Goal: Navigation & Orientation: Find specific page/section

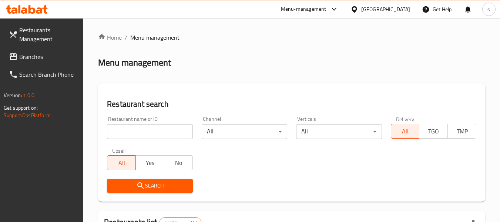
click at [46, 59] on span "Branches" at bounding box center [48, 56] width 59 height 9
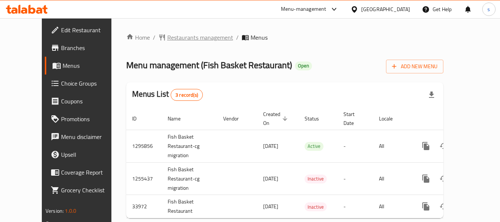
click at [176, 37] on span "Restaurants management" at bounding box center [200, 37] width 66 height 9
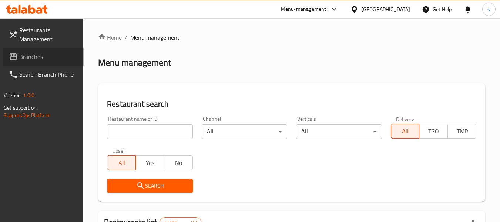
click at [48, 55] on span "Branches" at bounding box center [48, 56] width 59 height 9
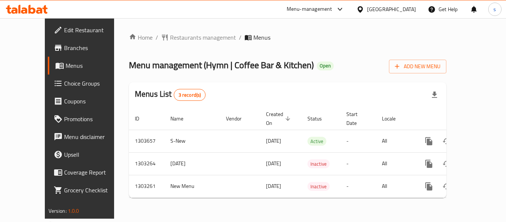
click at [397, 11] on div "[GEOGRAPHIC_DATA]" at bounding box center [391, 9] width 49 height 8
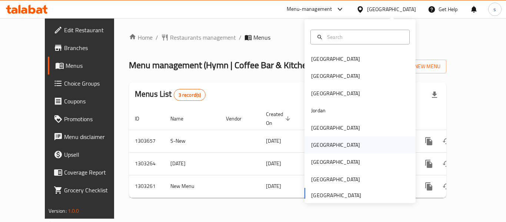
click at [342, 141] on div "Oman" at bounding box center [359, 144] width 111 height 17
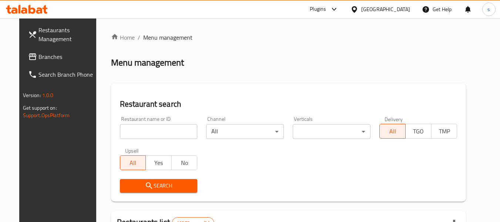
click at [39, 57] on span "Branches" at bounding box center [68, 56] width 59 height 9
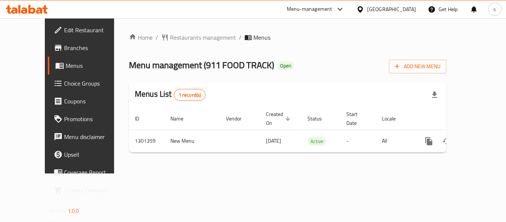
click at [406, 9] on div "[GEOGRAPHIC_DATA]" at bounding box center [391, 9] width 49 height 8
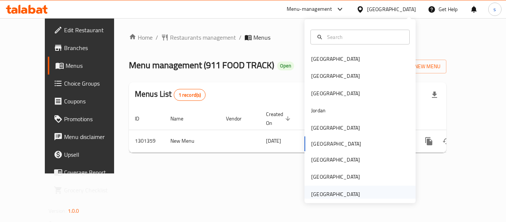
click at [341, 190] on div "[GEOGRAPHIC_DATA]" at bounding box center [335, 194] width 49 height 8
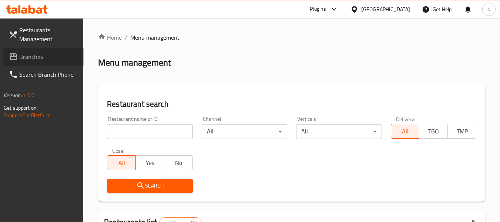
click at [34, 62] on link "Branches" at bounding box center [43, 57] width 81 height 18
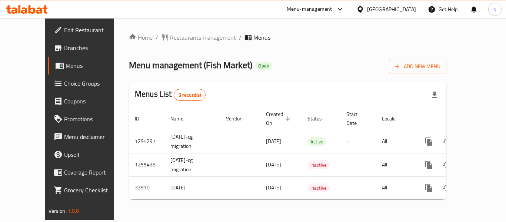
click at [387, 7] on div "[GEOGRAPHIC_DATA]" at bounding box center [391, 9] width 49 height 8
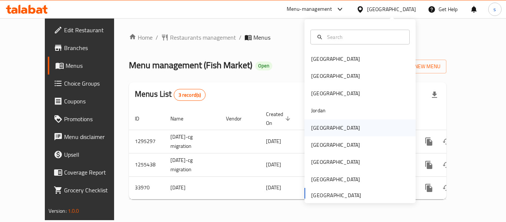
click at [323, 124] on div "[GEOGRAPHIC_DATA]" at bounding box center [335, 127] width 61 height 17
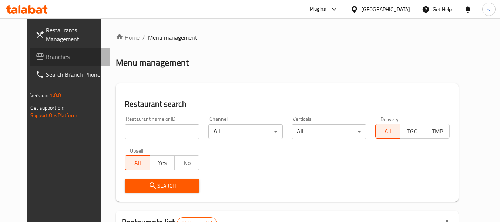
click at [46, 60] on span "Branches" at bounding box center [75, 56] width 59 height 9
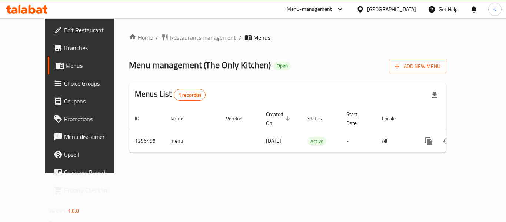
click at [173, 41] on span "Restaurants management" at bounding box center [203, 37] width 66 height 9
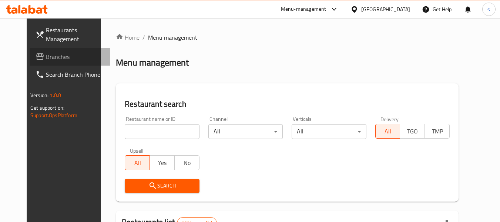
click at [49, 59] on span "Branches" at bounding box center [75, 56] width 59 height 9
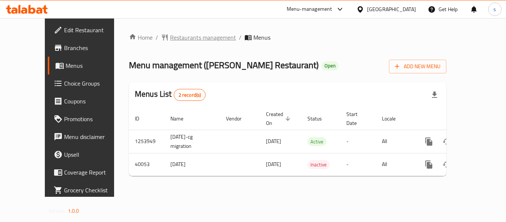
click at [177, 36] on span "Restaurants management" at bounding box center [203, 37] width 66 height 9
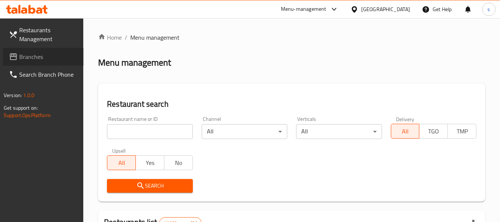
click at [41, 60] on span "Branches" at bounding box center [48, 56] width 59 height 9
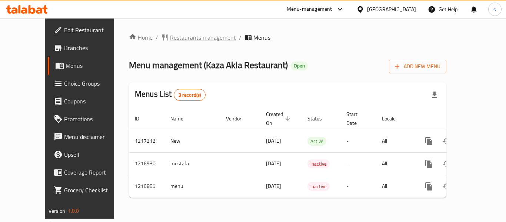
click at [197, 39] on span "Restaurants management" at bounding box center [203, 37] width 66 height 9
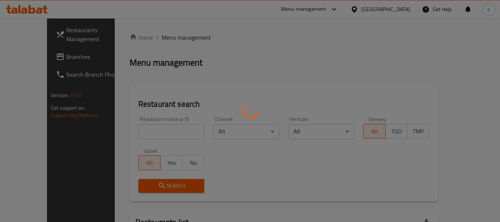
click at [40, 60] on div at bounding box center [250, 111] width 500 height 222
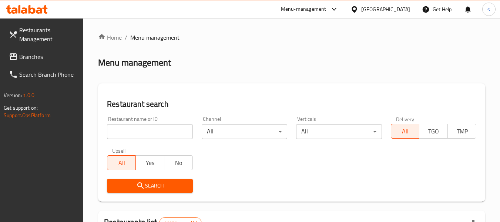
click at [40, 60] on div at bounding box center [250, 111] width 500 height 222
click at [40, 60] on span "Branches" at bounding box center [48, 56] width 59 height 9
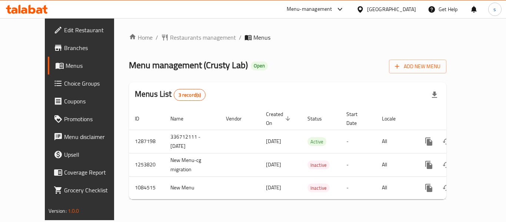
click at [386, 11] on div "[GEOGRAPHIC_DATA]" at bounding box center [391, 9] width 49 height 8
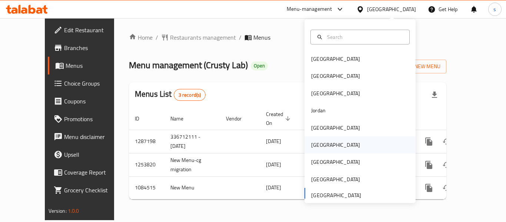
click at [320, 146] on div "[GEOGRAPHIC_DATA]" at bounding box center [335, 144] width 61 height 17
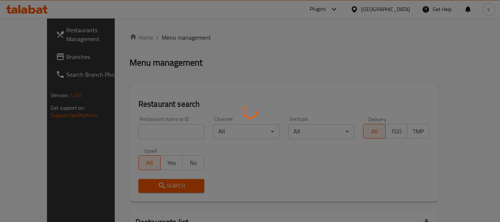
click at [45, 57] on div at bounding box center [250, 111] width 500 height 222
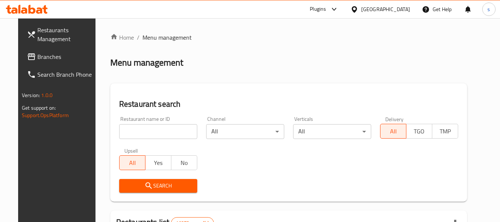
click at [45, 57] on span "Branches" at bounding box center [66, 56] width 59 height 9
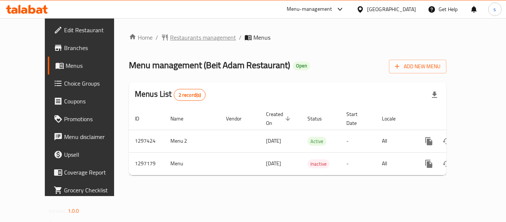
click at [190, 35] on span "Restaurants management" at bounding box center [203, 37] width 66 height 9
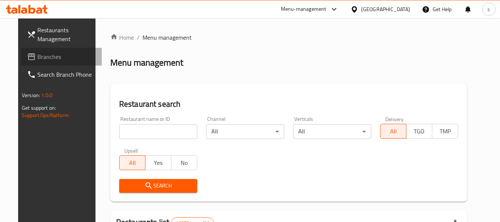
click at [37, 57] on span "Branches" at bounding box center [66, 56] width 59 height 9
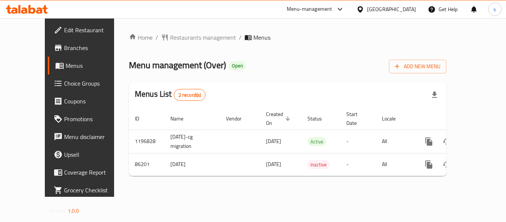
click at [403, 9] on div "[GEOGRAPHIC_DATA]" at bounding box center [391, 9] width 49 height 8
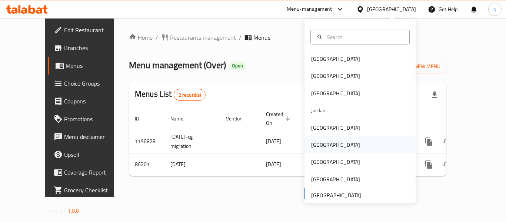
click at [322, 147] on div "[GEOGRAPHIC_DATA]" at bounding box center [335, 144] width 61 height 17
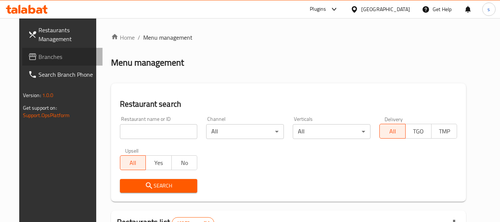
click at [48, 59] on span "Branches" at bounding box center [68, 56] width 59 height 9
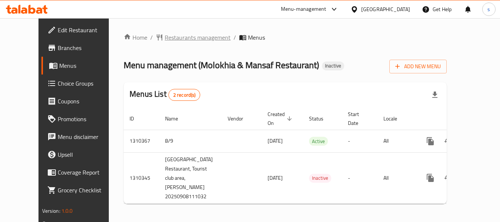
click at [165, 40] on span "Restaurants management" at bounding box center [198, 37] width 66 height 9
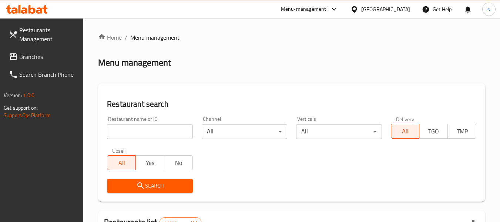
click at [48, 60] on span "Branches" at bounding box center [48, 56] width 59 height 9
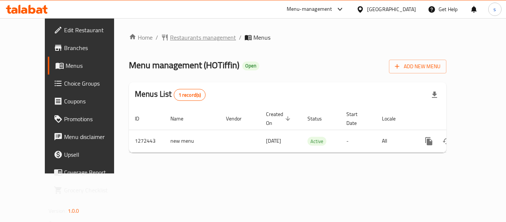
click at [176, 38] on span "Restaurants management" at bounding box center [203, 37] width 66 height 9
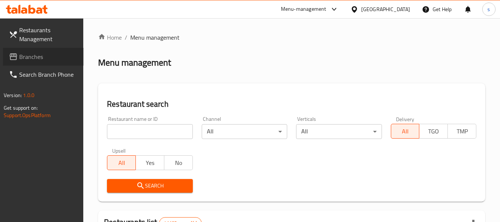
click at [40, 59] on span "Branches" at bounding box center [48, 56] width 59 height 9
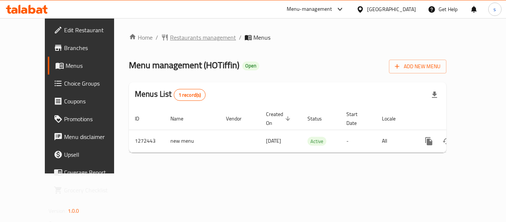
click at [170, 39] on span "Restaurants management" at bounding box center [203, 37] width 66 height 9
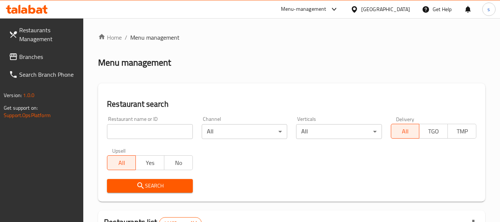
click at [51, 59] on span "Branches" at bounding box center [48, 56] width 59 height 9
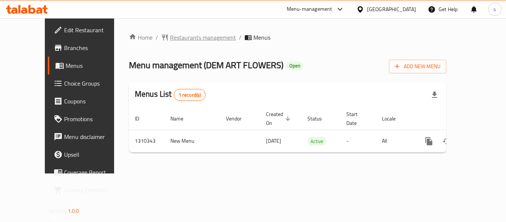
click at [188, 34] on span "Restaurants management" at bounding box center [203, 37] width 66 height 9
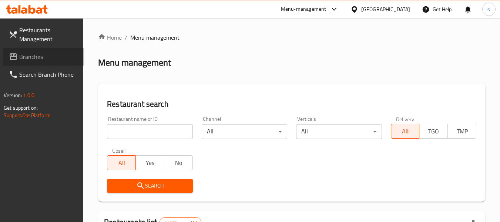
click at [47, 59] on span "Branches" at bounding box center [48, 56] width 59 height 9
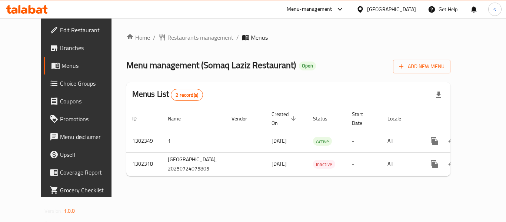
click at [383, 9] on div "[GEOGRAPHIC_DATA]" at bounding box center [391, 9] width 49 height 8
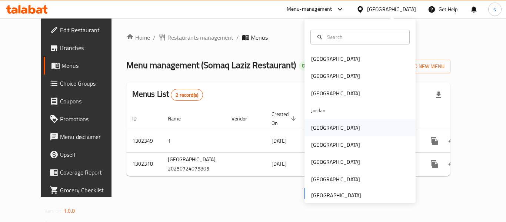
click at [330, 130] on div "[GEOGRAPHIC_DATA]" at bounding box center [359, 127] width 111 height 17
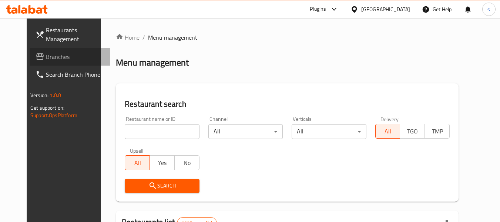
click at [46, 53] on span "Branches" at bounding box center [75, 56] width 59 height 9
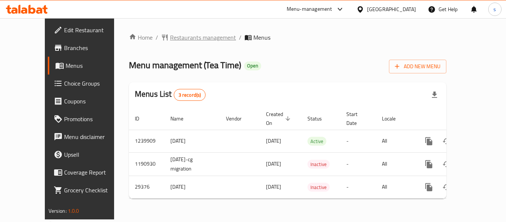
click at [170, 37] on span "Restaurants management" at bounding box center [203, 37] width 66 height 9
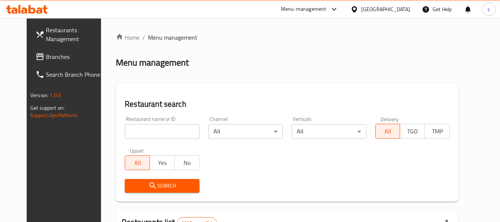
click at [46, 59] on span "Branches" at bounding box center [75, 56] width 59 height 9
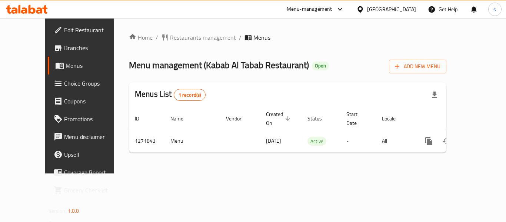
click at [364, 10] on icon at bounding box center [360, 10] width 8 height 8
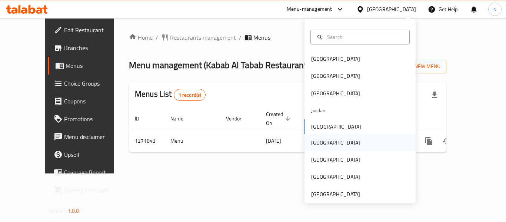
click at [330, 147] on div "Oman" at bounding box center [359, 142] width 111 height 17
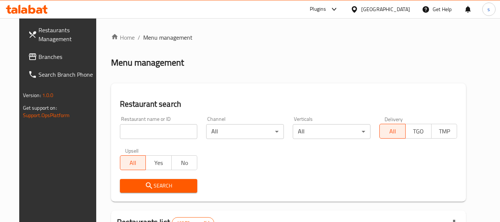
click at [50, 59] on span "Branches" at bounding box center [68, 56] width 59 height 9
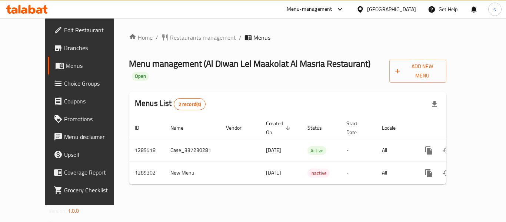
click at [408, 8] on div "[GEOGRAPHIC_DATA]" at bounding box center [391, 9] width 49 height 8
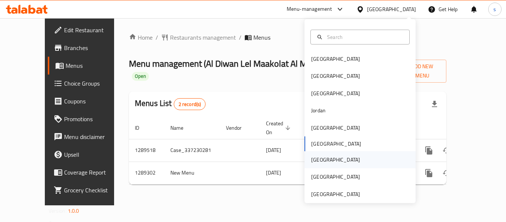
click at [324, 156] on div "[GEOGRAPHIC_DATA]" at bounding box center [359, 159] width 111 height 17
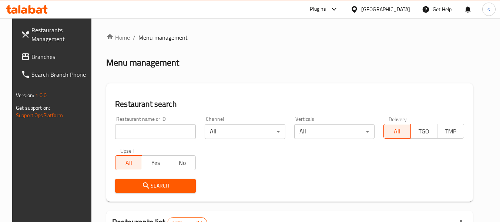
click at [52, 59] on span "Branches" at bounding box center [60, 56] width 59 height 9
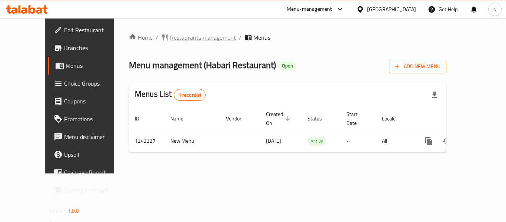
click at [197, 36] on span "Restaurants management" at bounding box center [203, 37] width 66 height 9
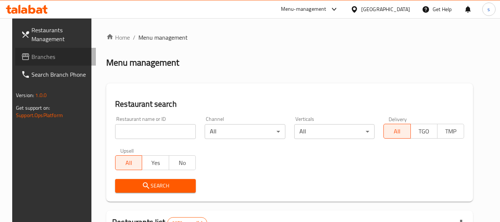
click at [43, 56] on span "Branches" at bounding box center [60, 56] width 59 height 9
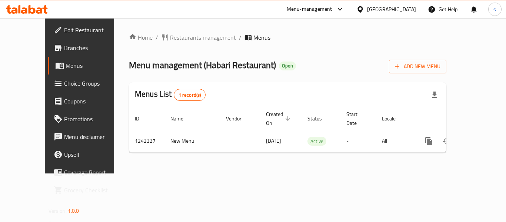
click at [363, 7] on icon at bounding box center [359, 9] width 5 height 6
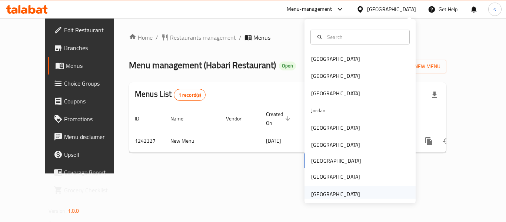
click at [353, 195] on div "[GEOGRAPHIC_DATA]" at bounding box center [335, 194] width 49 height 8
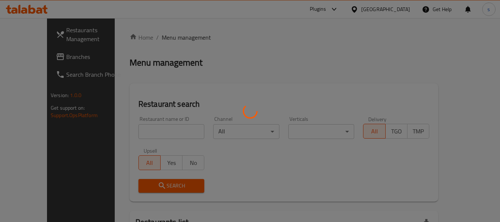
click at [43, 59] on div at bounding box center [250, 111] width 500 height 222
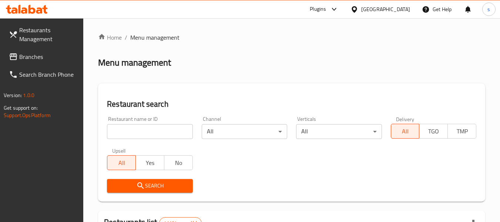
click at [43, 59] on div at bounding box center [250, 111] width 500 height 222
click at [43, 59] on span "Branches" at bounding box center [48, 56] width 59 height 9
